Goal: Navigation & Orientation: Understand site structure

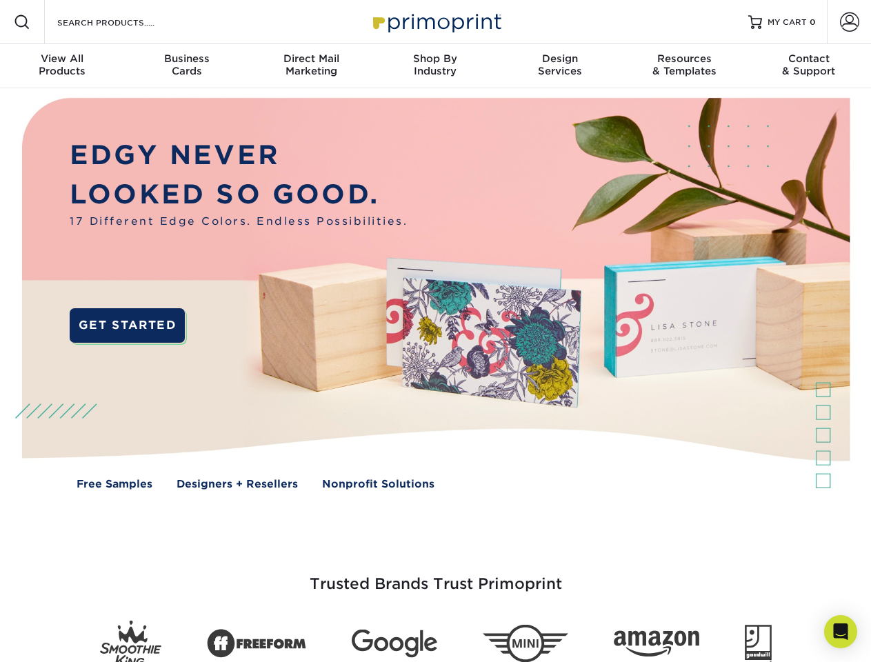
click at [435, 331] on img at bounding box center [435, 303] width 862 height 431
click at [22, 22] on span at bounding box center [22, 22] width 17 height 17
click at [849, 22] on span at bounding box center [849, 21] width 19 height 19
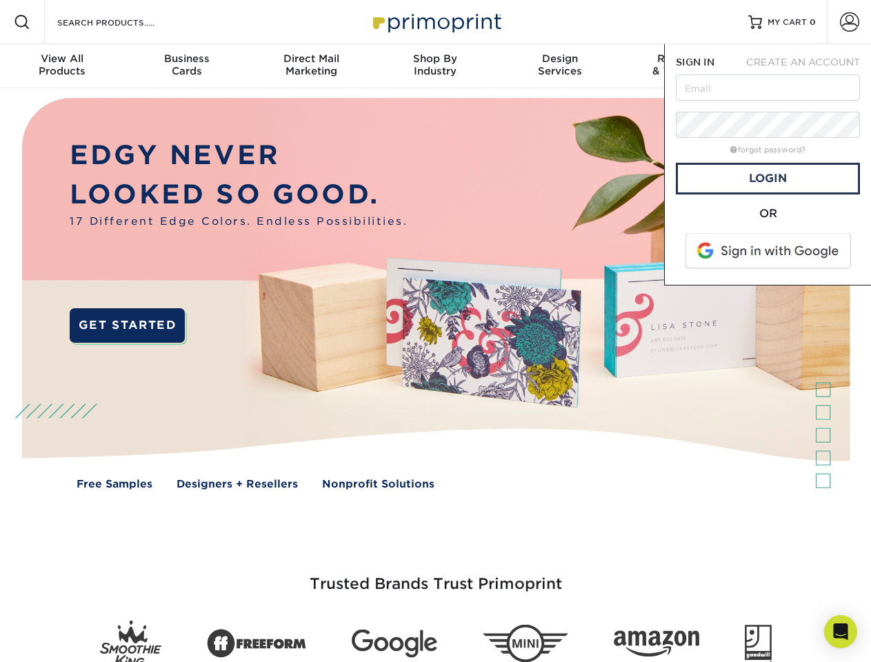
click at [62, 66] on div "View All Products" at bounding box center [62, 64] width 124 height 25
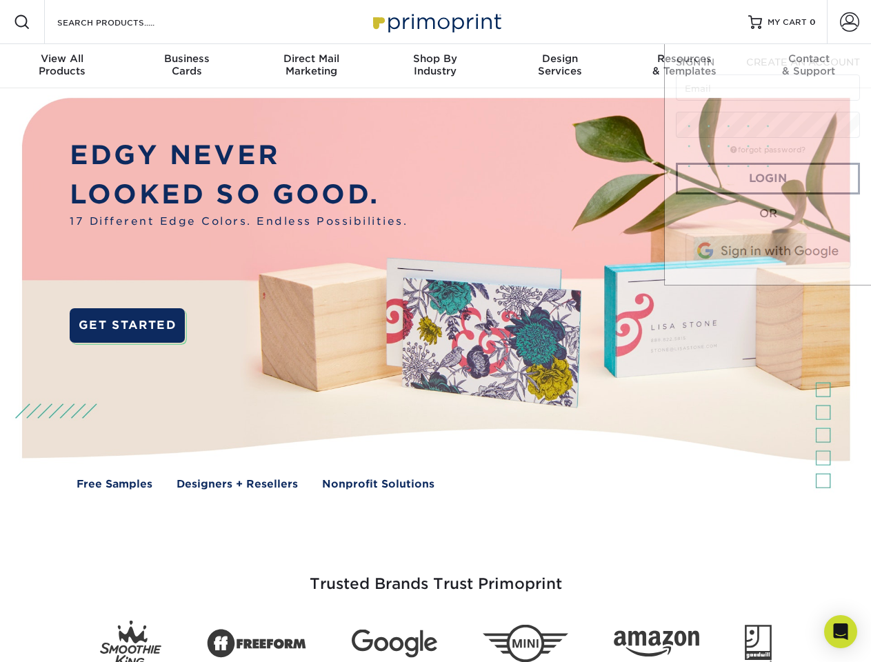
click at [186, 66] on div "Business Cards" at bounding box center [186, 64] width 124 height 25
click at [311, 66] on div "Direct Mail Marketing" at bounding box center [311, 64] width 124 height 25
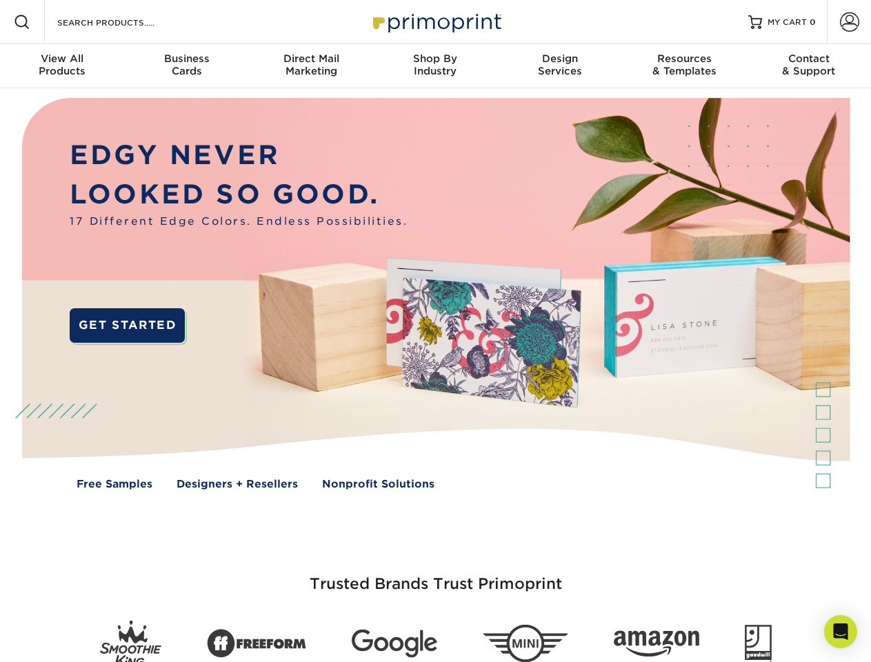
click at [435, 66] on div "Shop By Industry" at bounding box center [435, 64] width 124 height 25
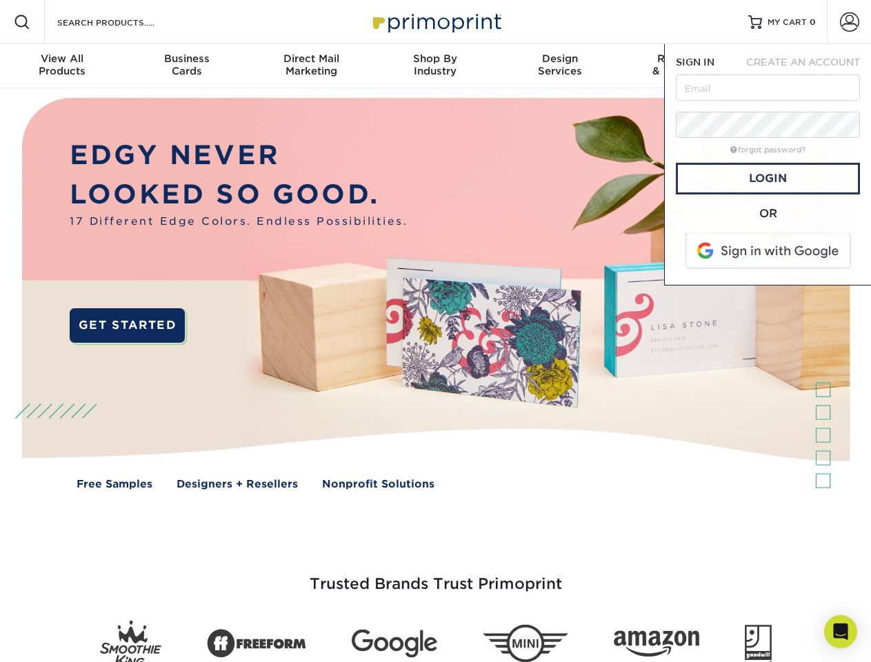
click at [560, 66] on div "Design Services" at bounding box center [560, 64] width 124 height 25
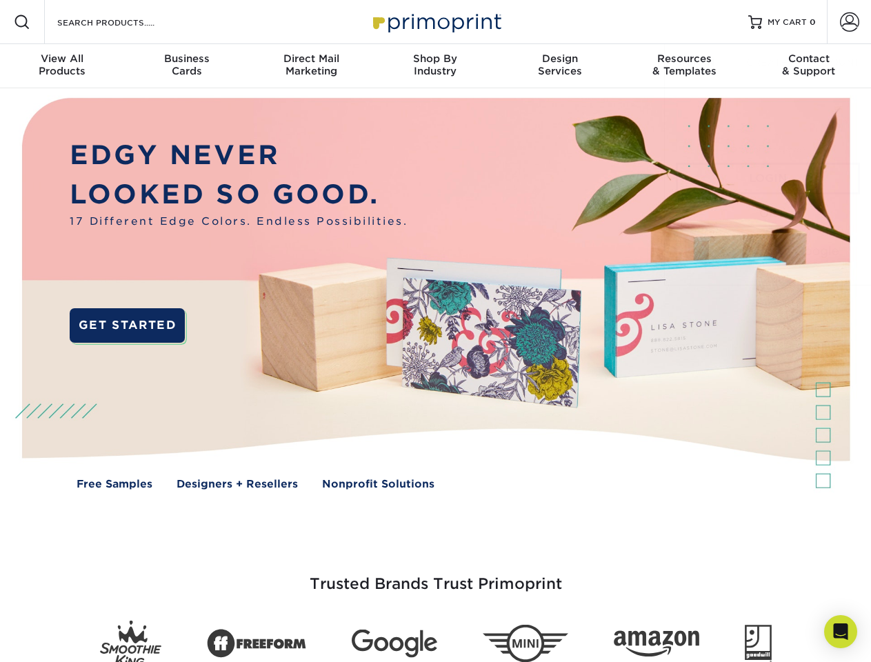
click at [684, 66] on span "SIGN IN" at bounding box center [695, 62] width 39 height 11
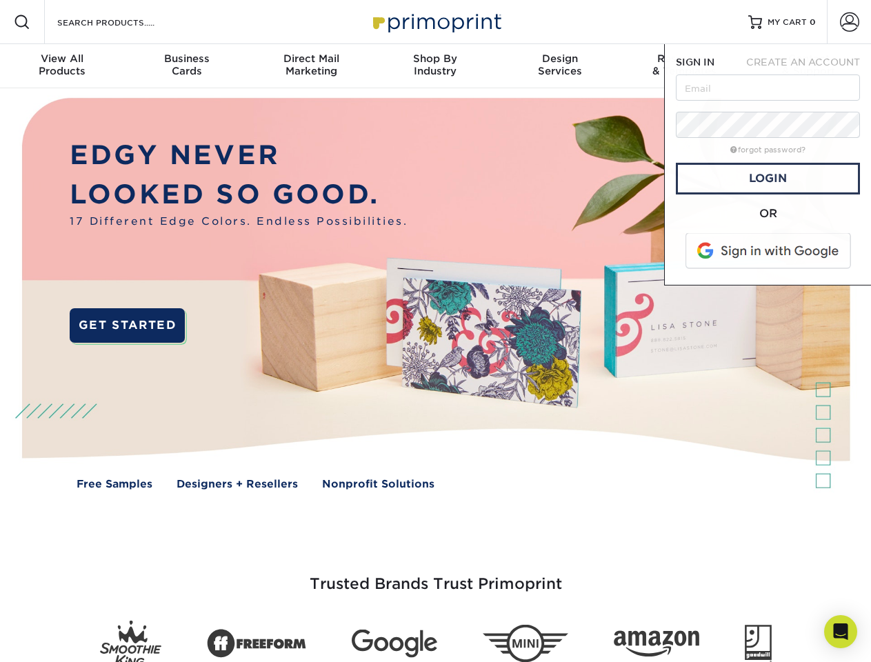
click at [809, 66] on div "Contact & Support" at bounding box center [809, 64] width 124 height 25
